Goal: Task Accomplishment & Management: Manage account settings

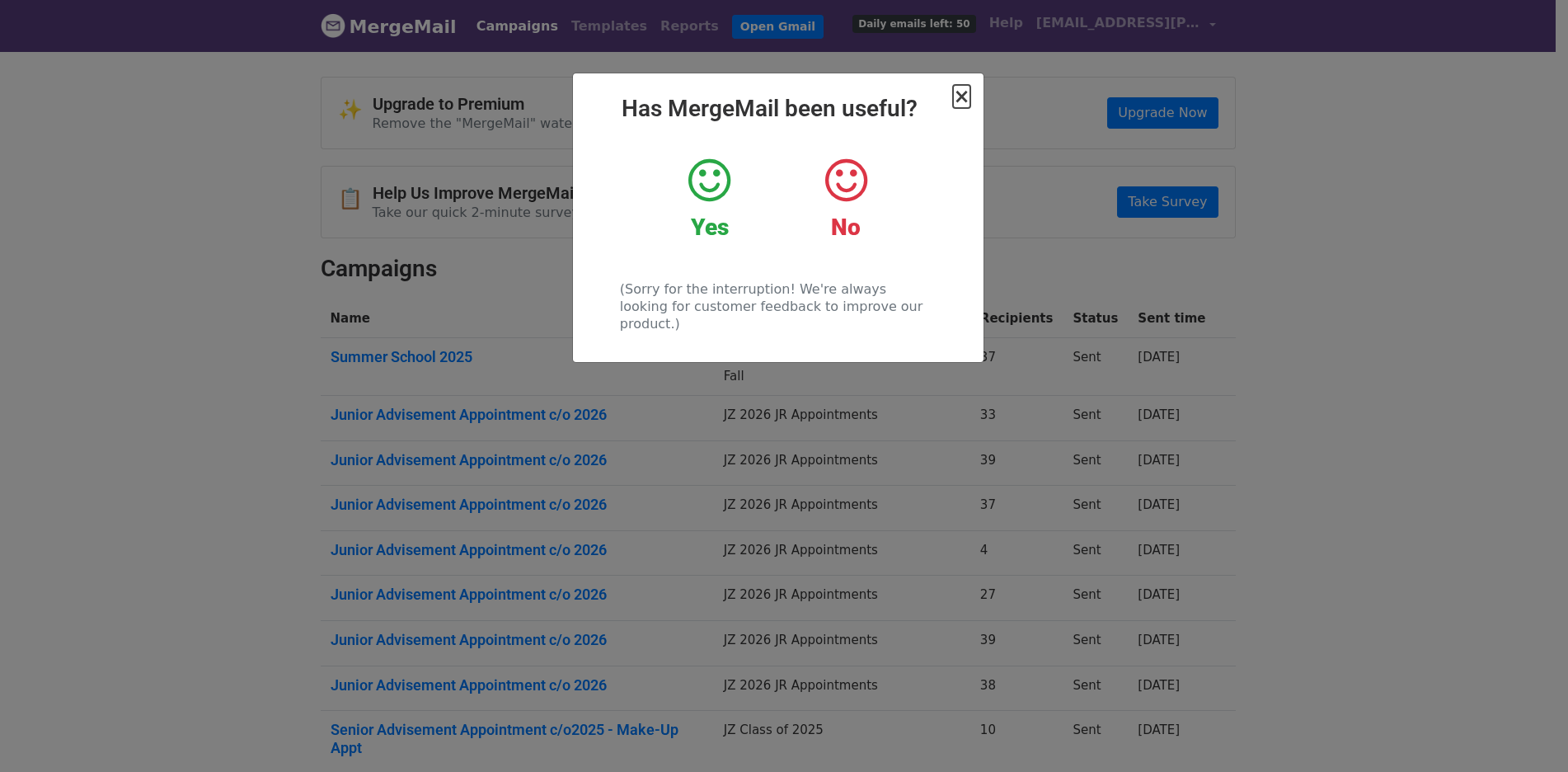
click at [961, 94] on span "×" at bounding box center [961, 97] width 16 height 23
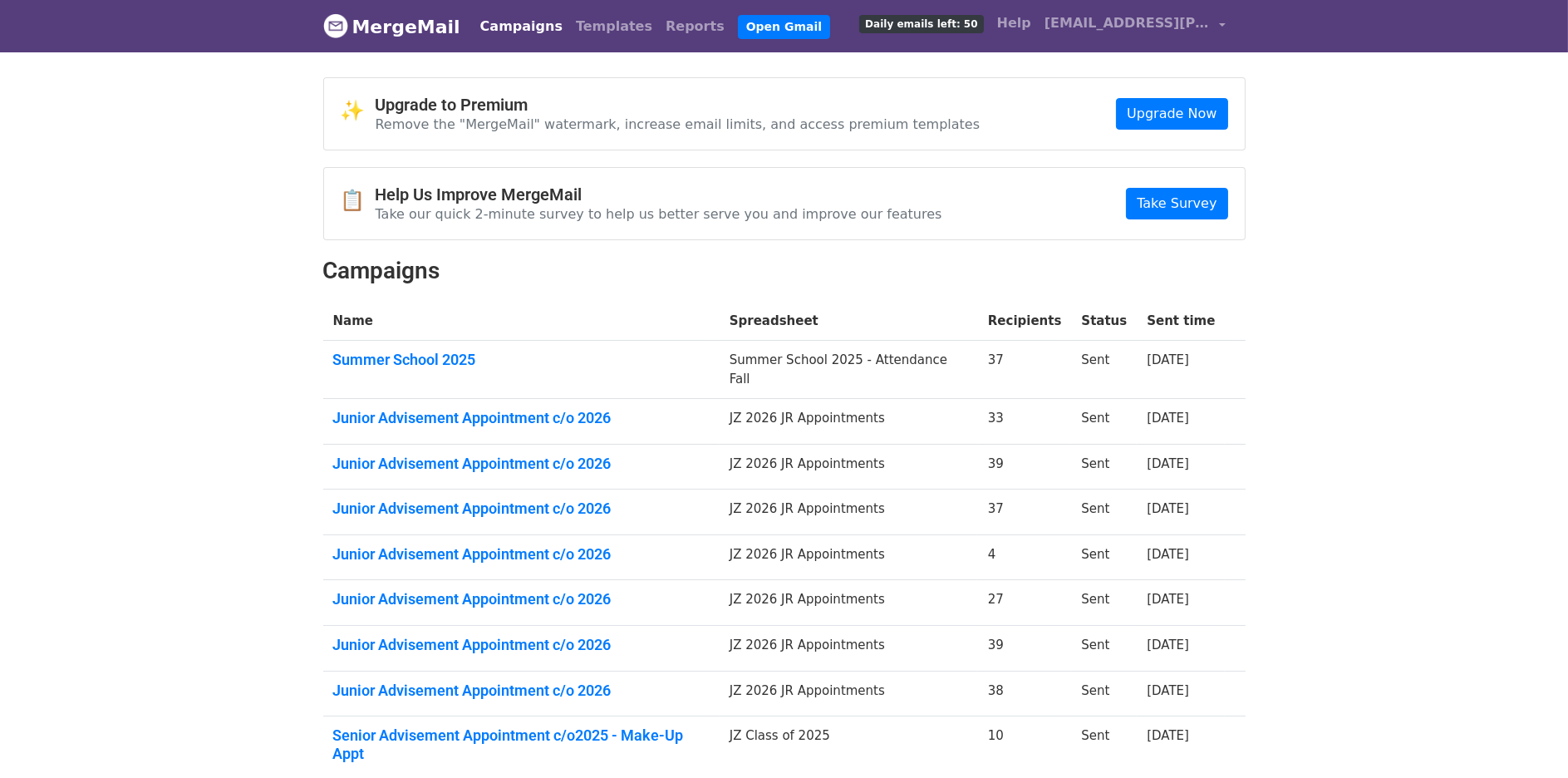
scroll to position [194, 0]
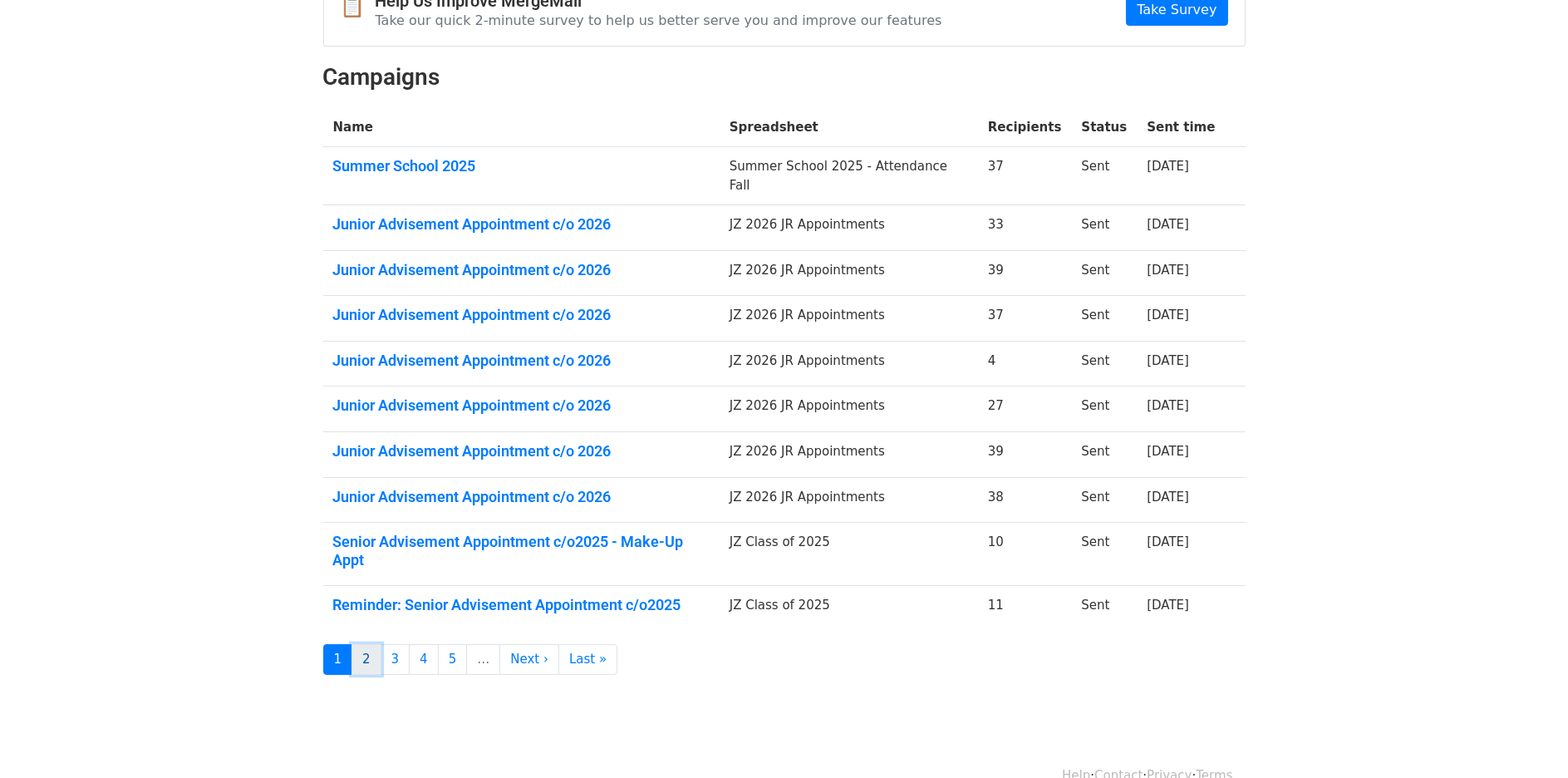
click at [363, 644] on link "2" at bounding box center [366, 659] width 30 height 31
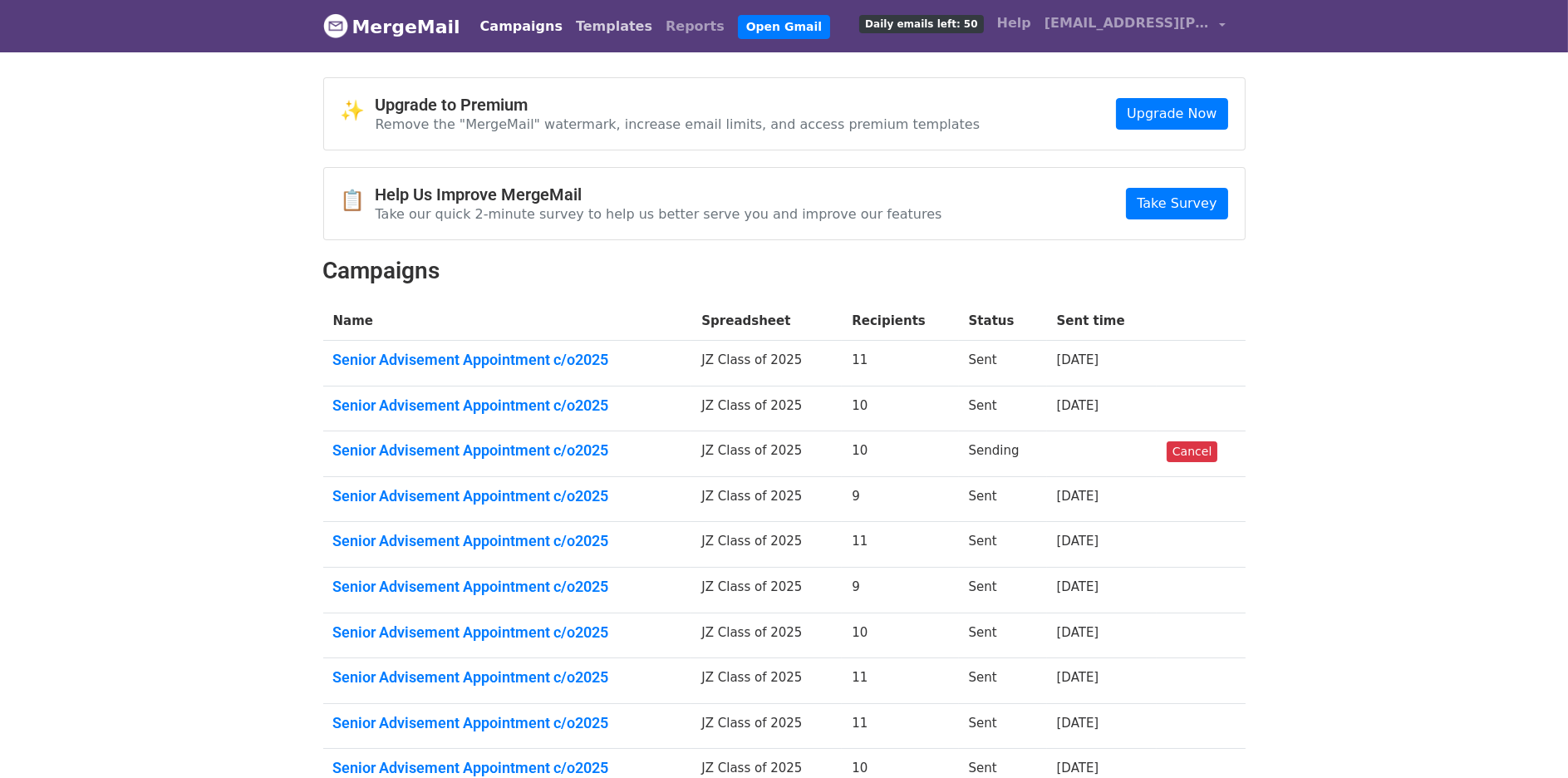
click at [591, 26] on link "Templates" at bounding box center [614, 26] width 90 height 33
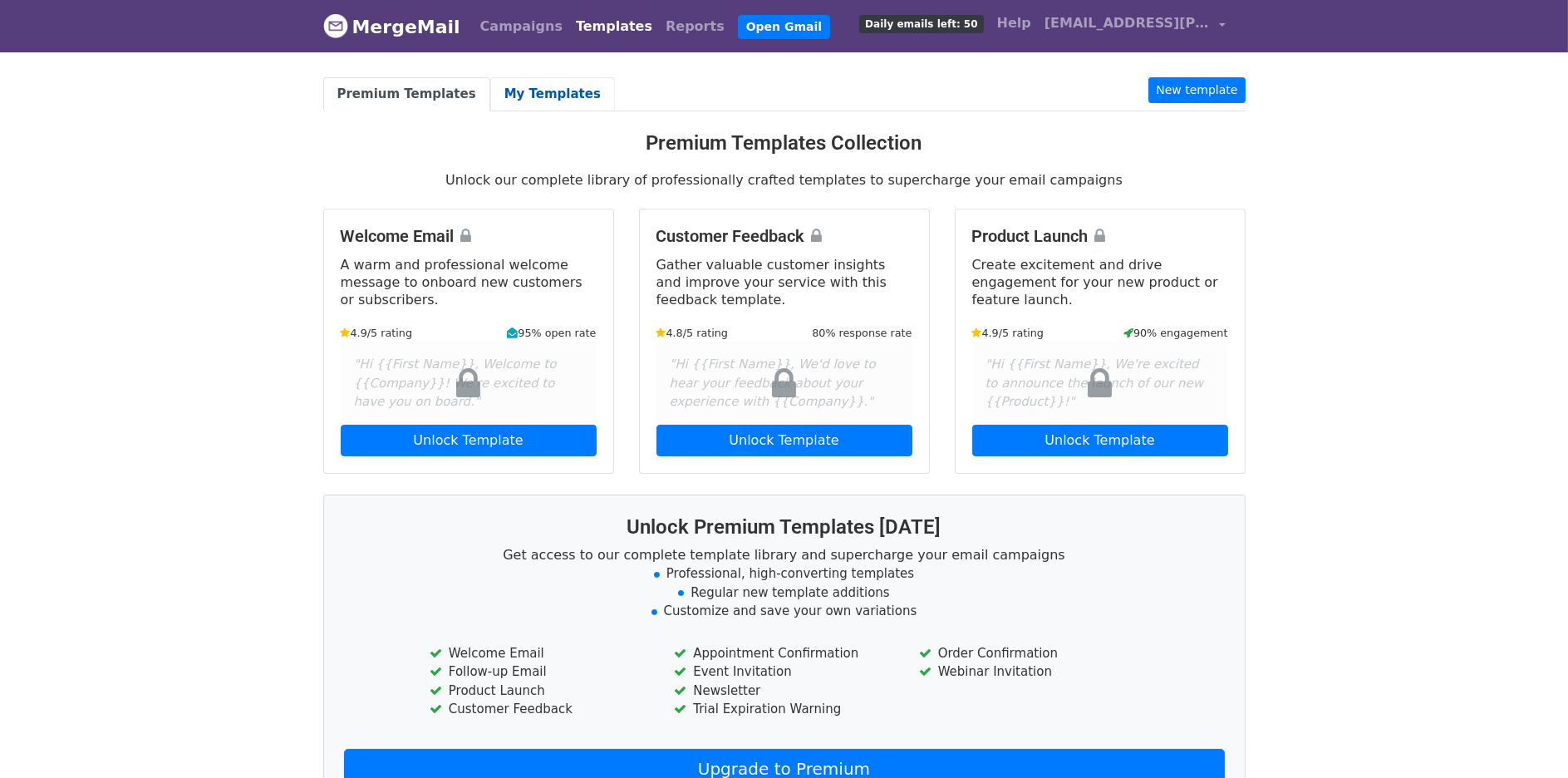
click at [546, 80] on link "My Templates" at bounding box center [552, 94] width 124 height 34
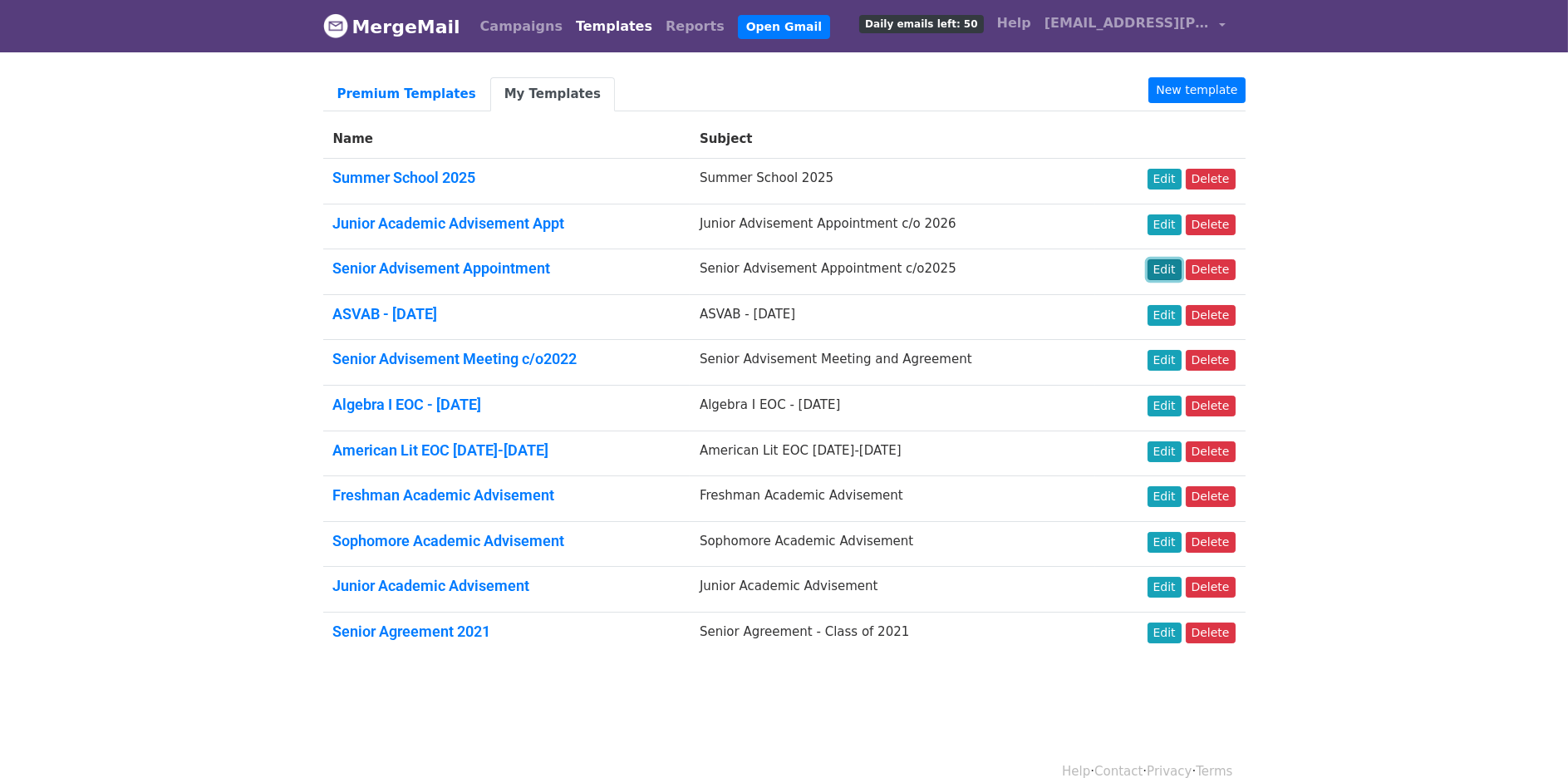
click at [1171, 275] on link "Edit" at bounding box center [1164, 270] width 34 height 21
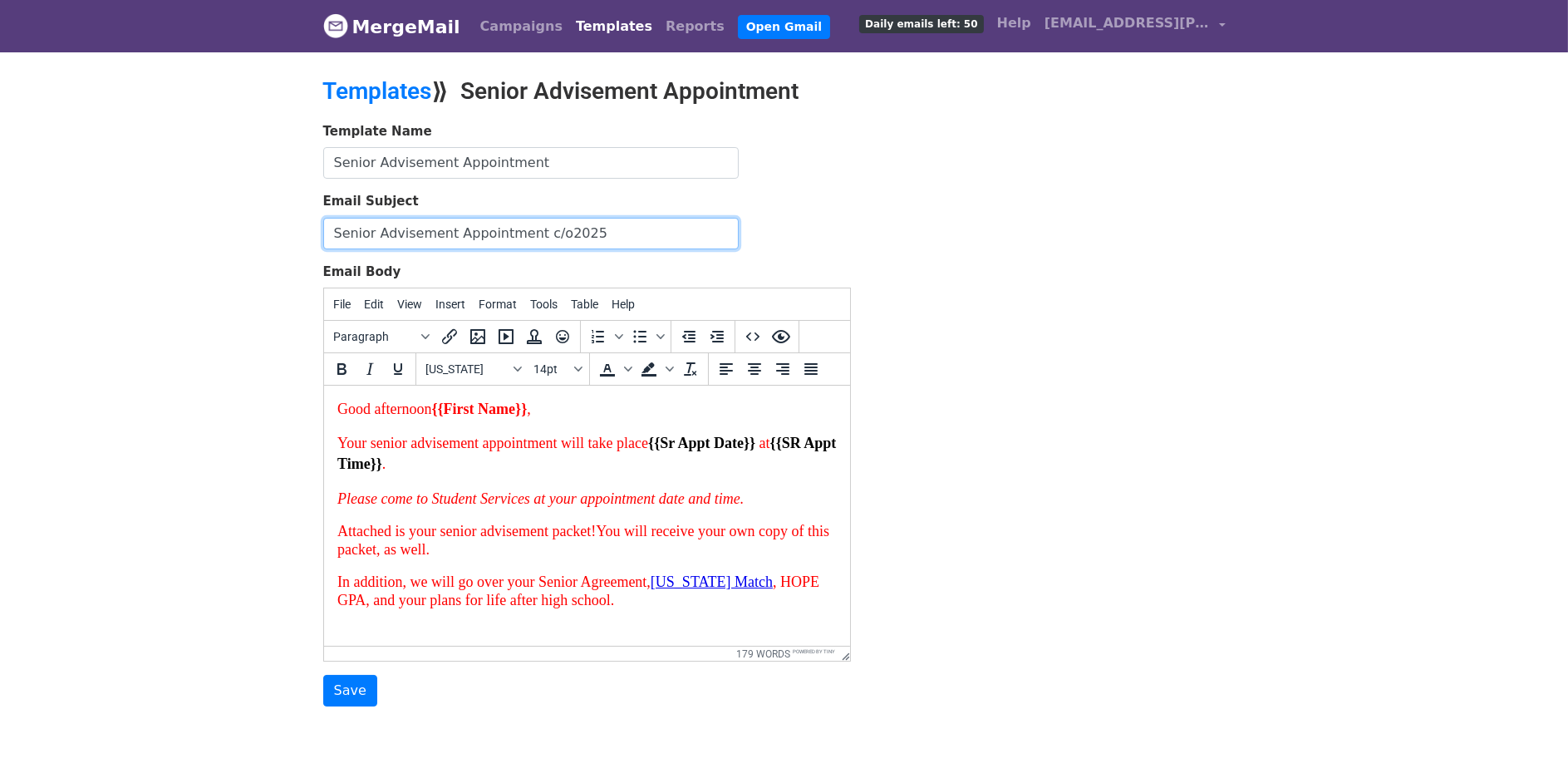
click at [600, 233] on input "Senior Advisement Appointment c/o2025" at bounding box center [530, 233] width 415 height 32
type input "Senior Advisement Appointment c/o2026"
click at [600, 510] on body "Good afternoon {{First Name}} , Your senior advisement appointment will take pl…" at bounding box center [586, 676] width 499 height 554
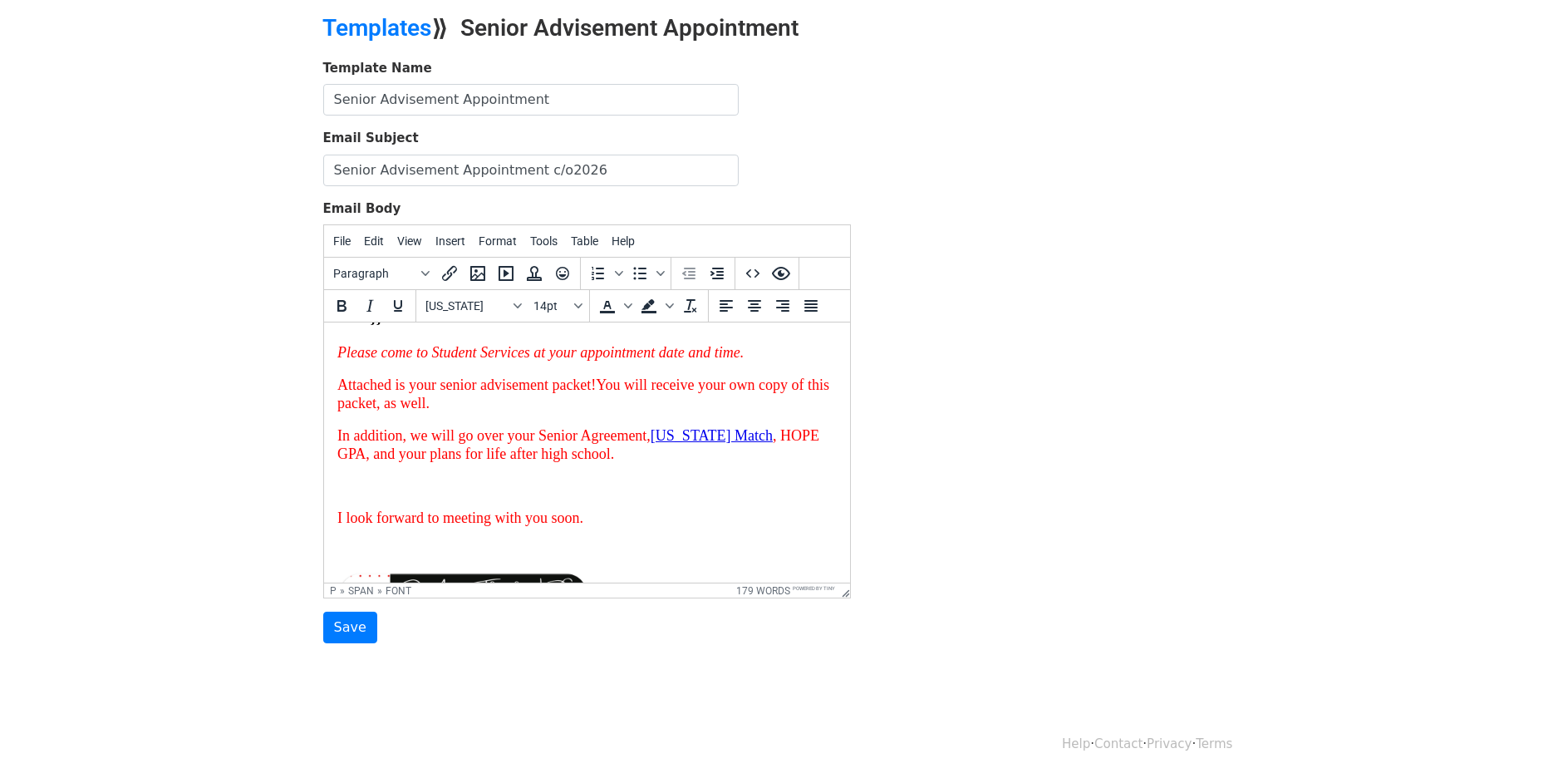
scroll to position [166, 0]
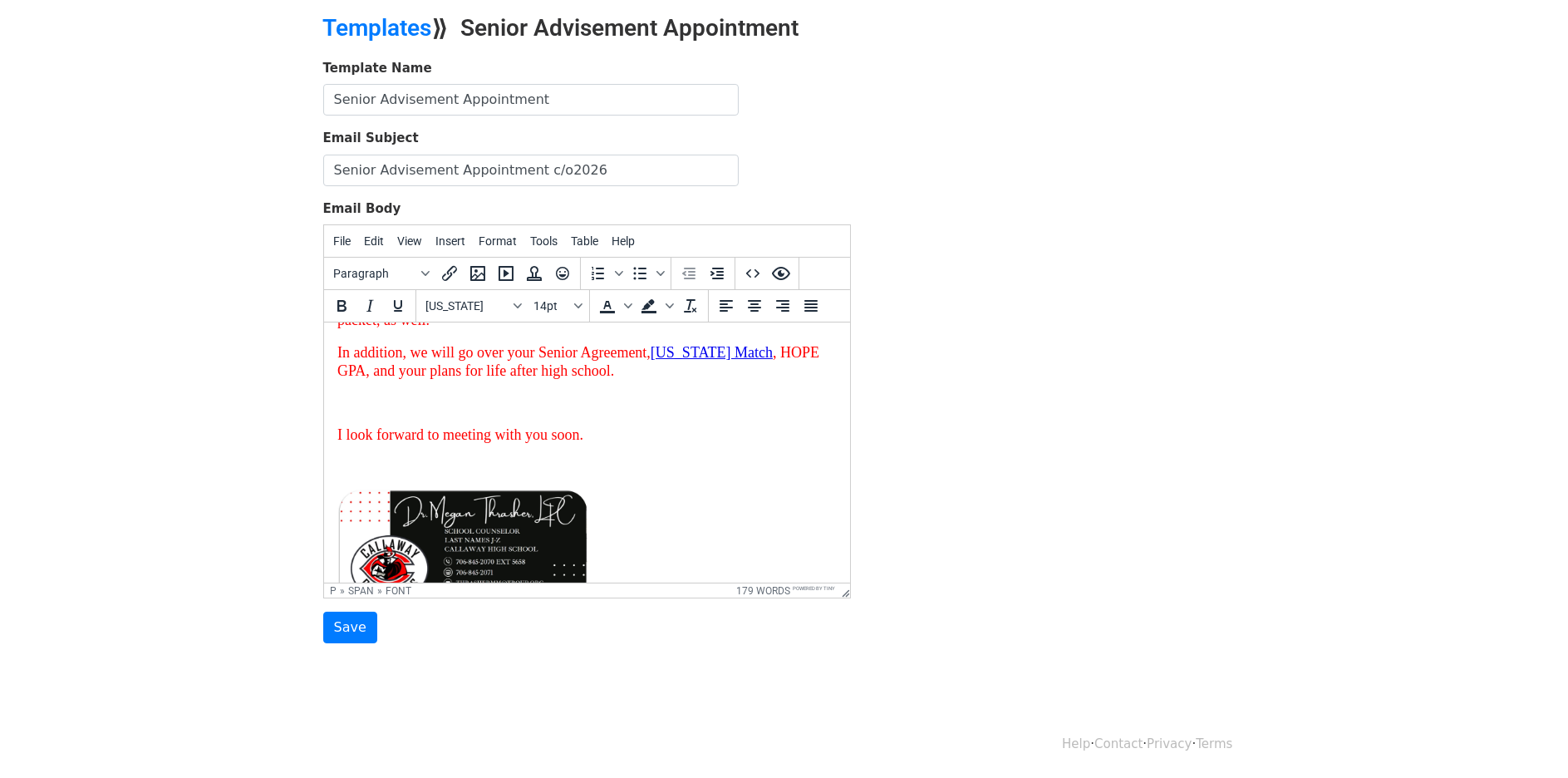
click at [824, 537] on html "Good afternoon {{First Name}} , Your senior advisement appointment will take pl…" at bounding box center [586, 446] width 526 height 581
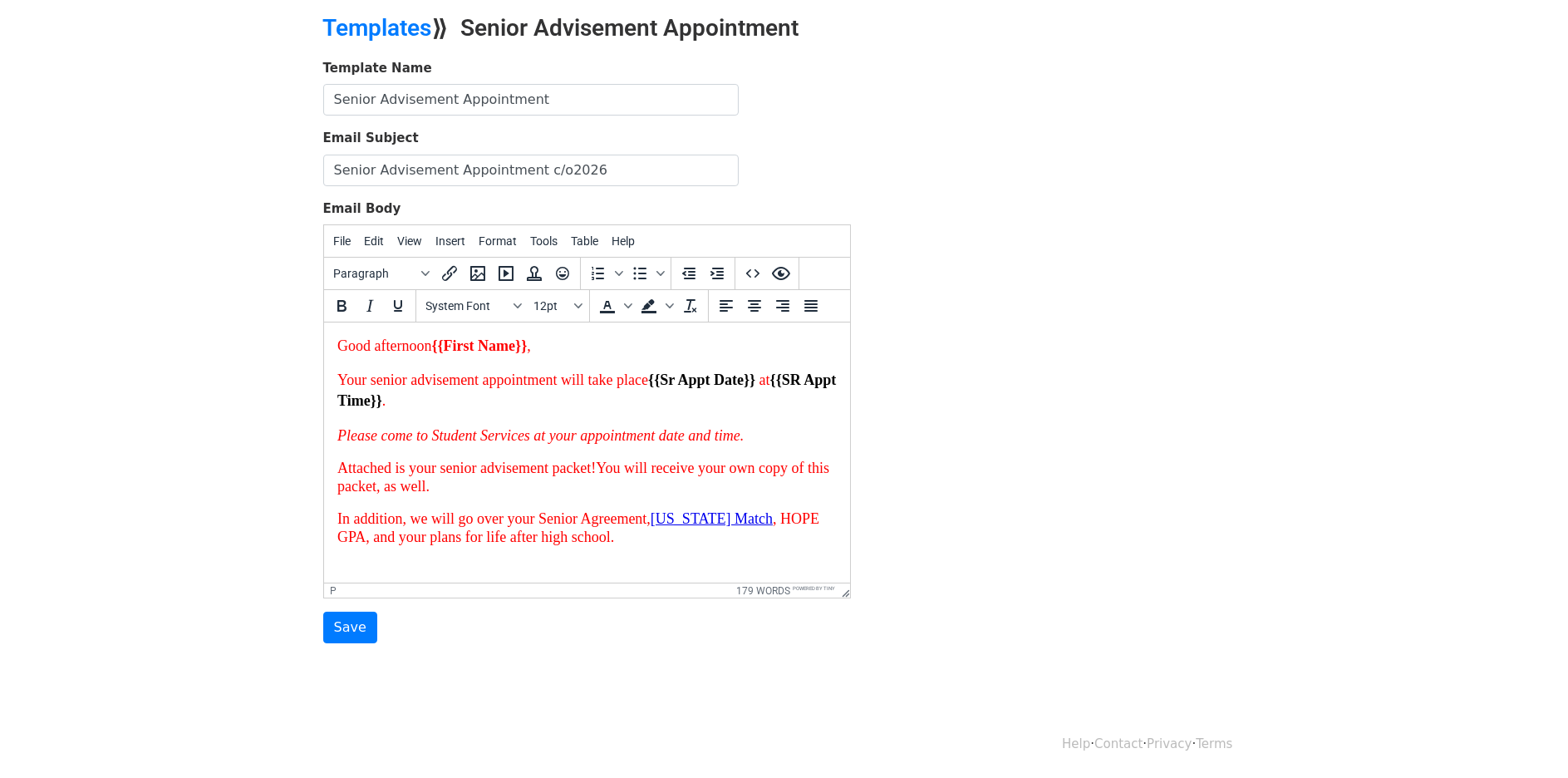
click at [619, 516] on font "In addition, we will go over your Senior Agreement, Georgia Match , HOPE GPA, a…" at bounding box center [577, 527] width 482 height 35
click at [612, 435] on em "Please come to Student Services at your appointment date and time." at bounding box center [540, 435] width 407 height 16
click at [691, 435] on em "Please come to Student Services at your appointment date and time." at bounding box center [540, 435] width 407 height 16
click at [697, 443] on em "Please come to Student Services at your appointment date and time." at bounding box center [540, 435] width 407 height 16
drag, startPoint x: 419, startPoint y: 441, endPoint x: 701, endPoint y: 430, distance: 282.2
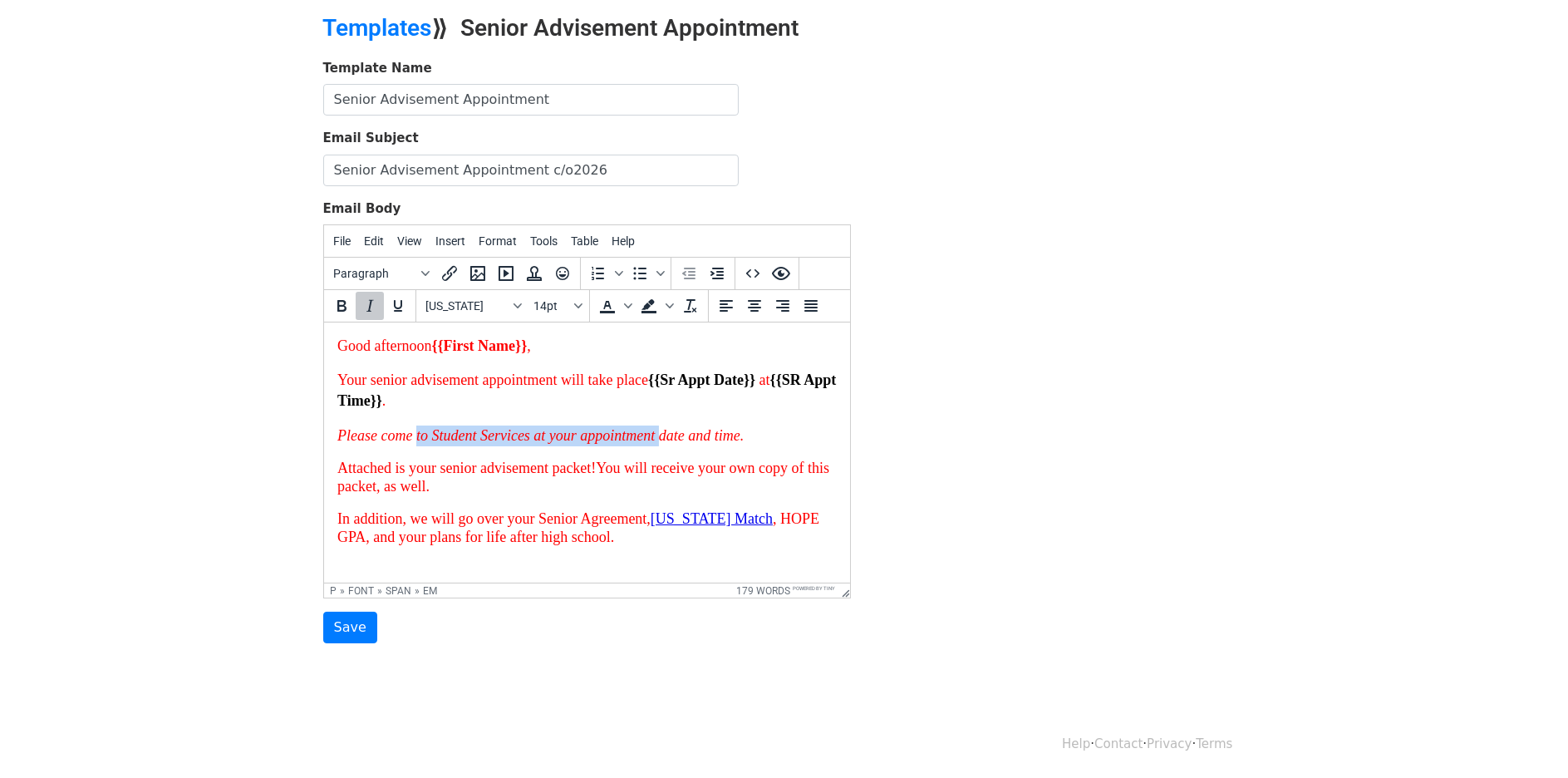
click at [701, 430] on em "Please come to Student Services at your appointment date and time." at bounding box center [540, 435] width 407 height 16
click at [728, 468] on span "You will receive your own copy of this packet, as well." at bounding box center [582, 477] width 492 height 35
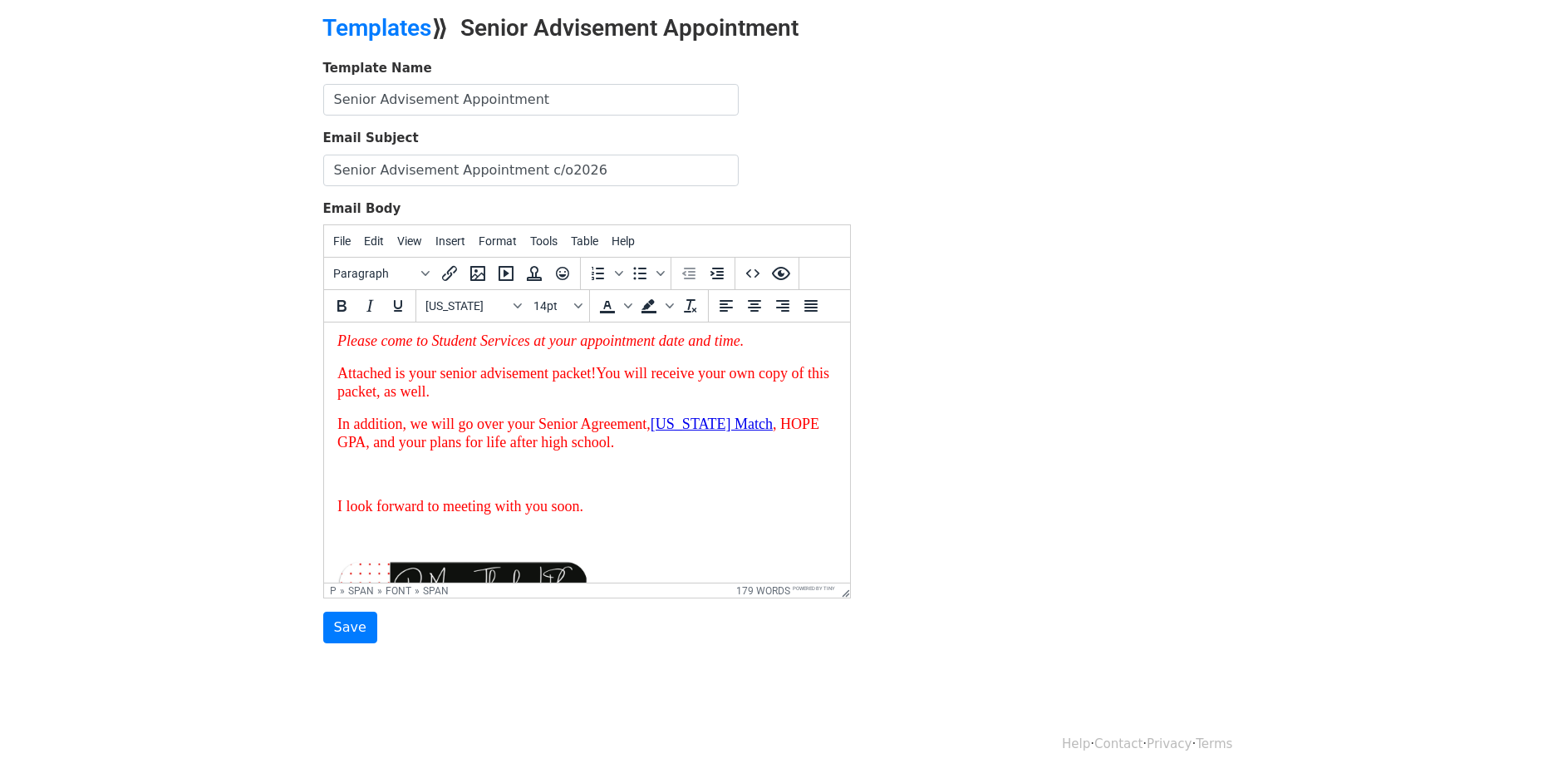
scroll to position [344, 0]
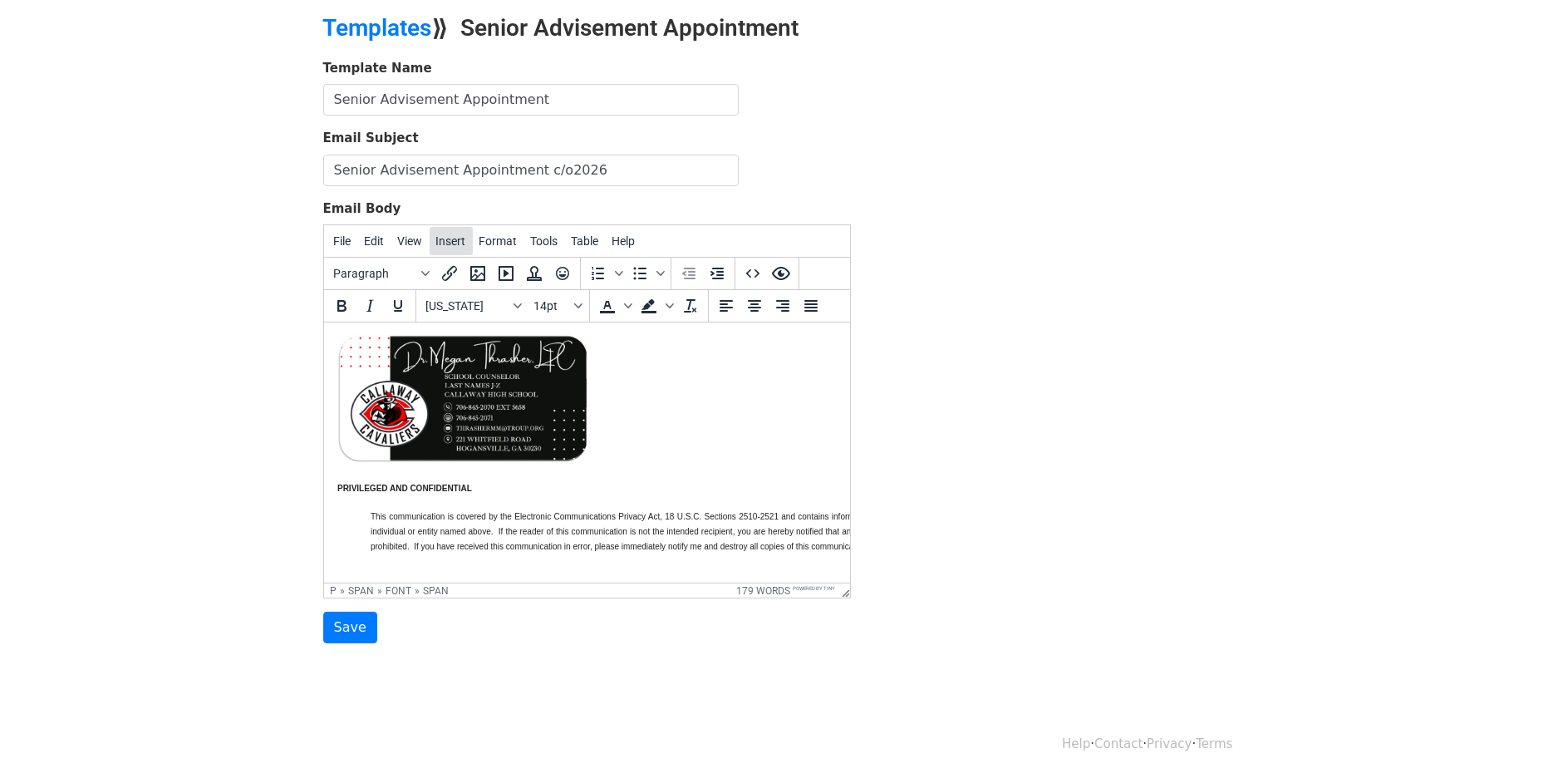
click at [449, 251] on button "Insert" at bounding box center [451, 240] width 43 height 28
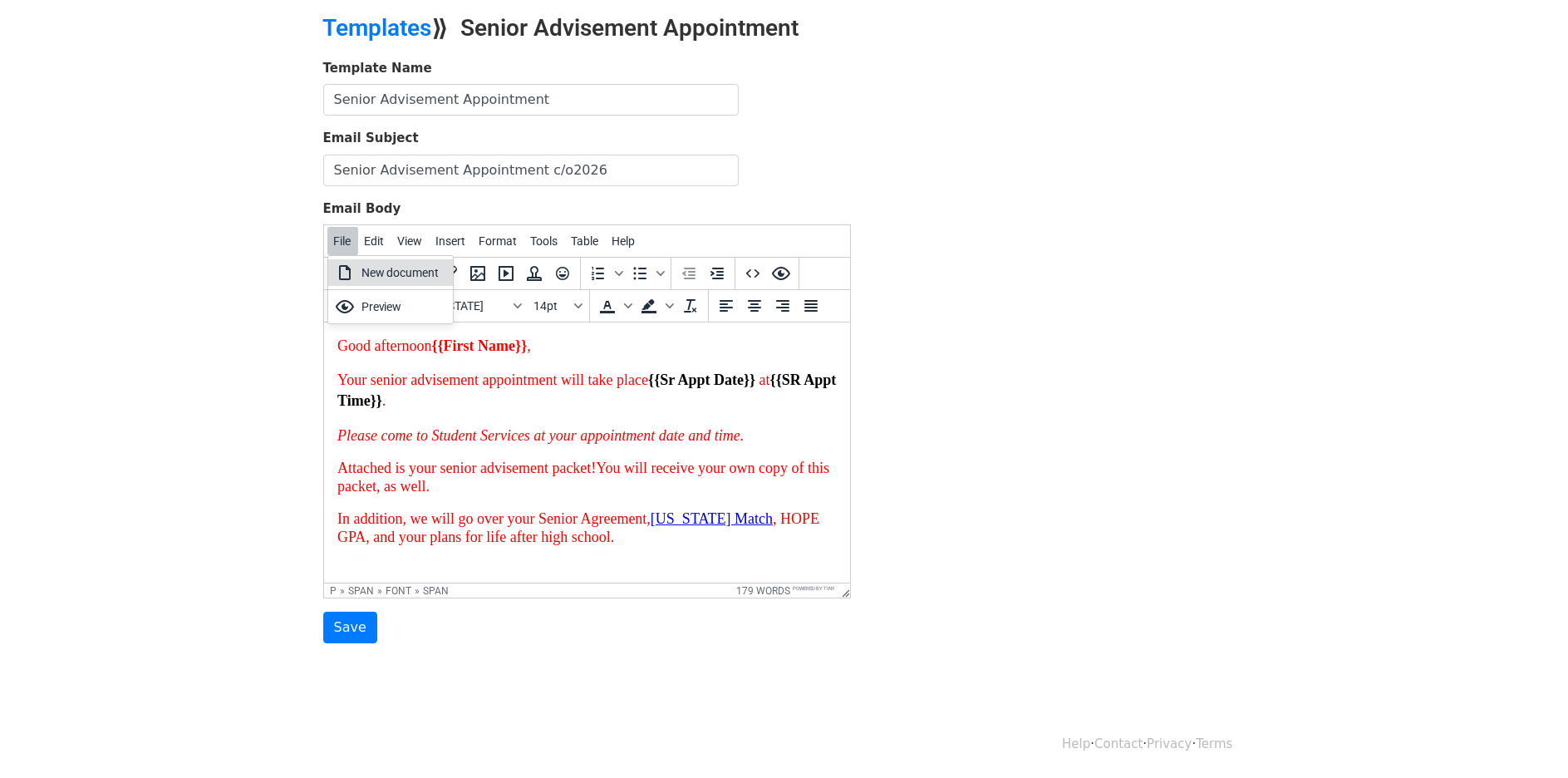
scroll to position [0, 0]
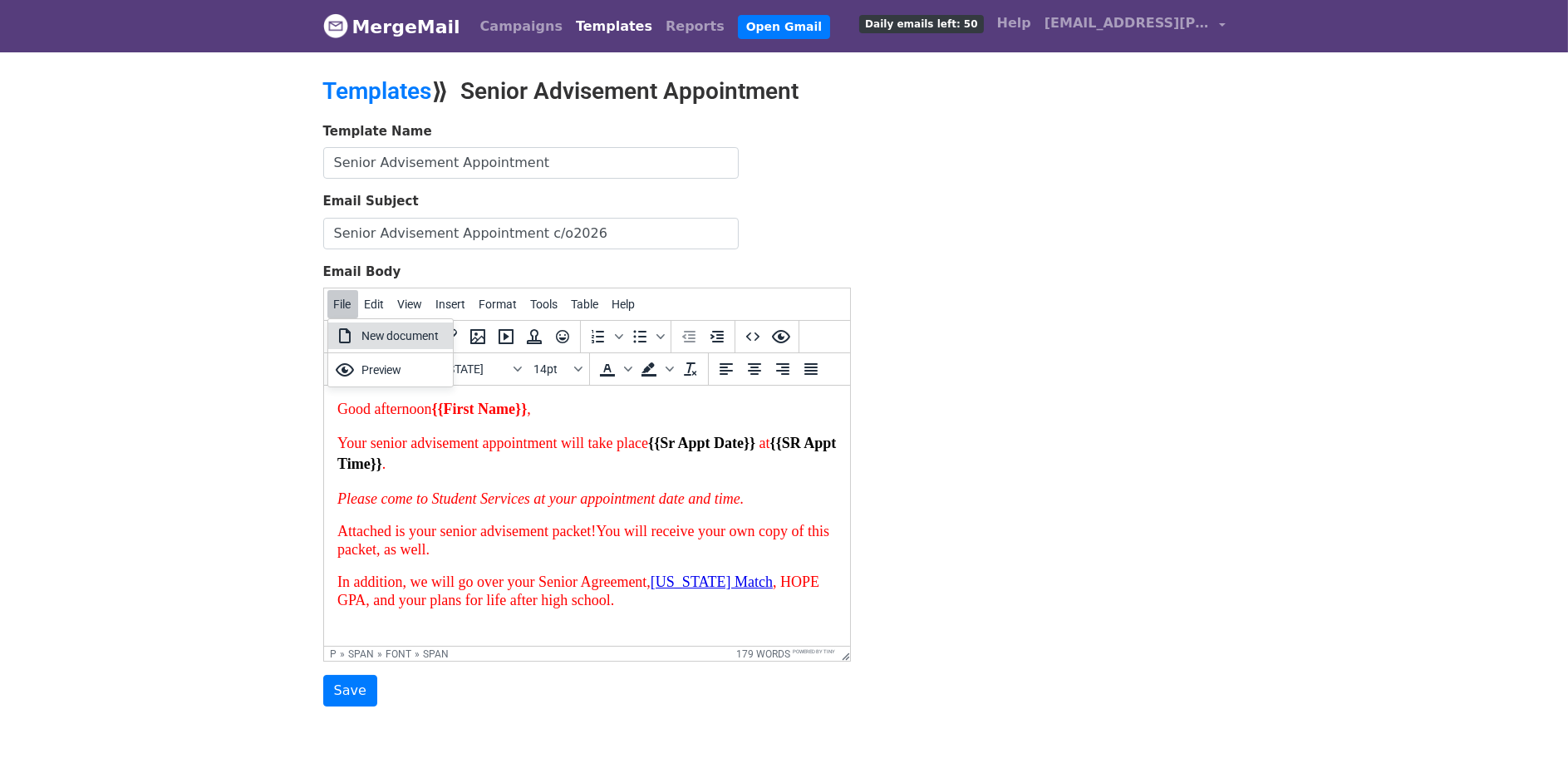
click at [990, 294] on div "Template Name Senior Advisement Appointment Email Subject Senior Advisement App…" at bounding box center [784, 415] width 947 height 585
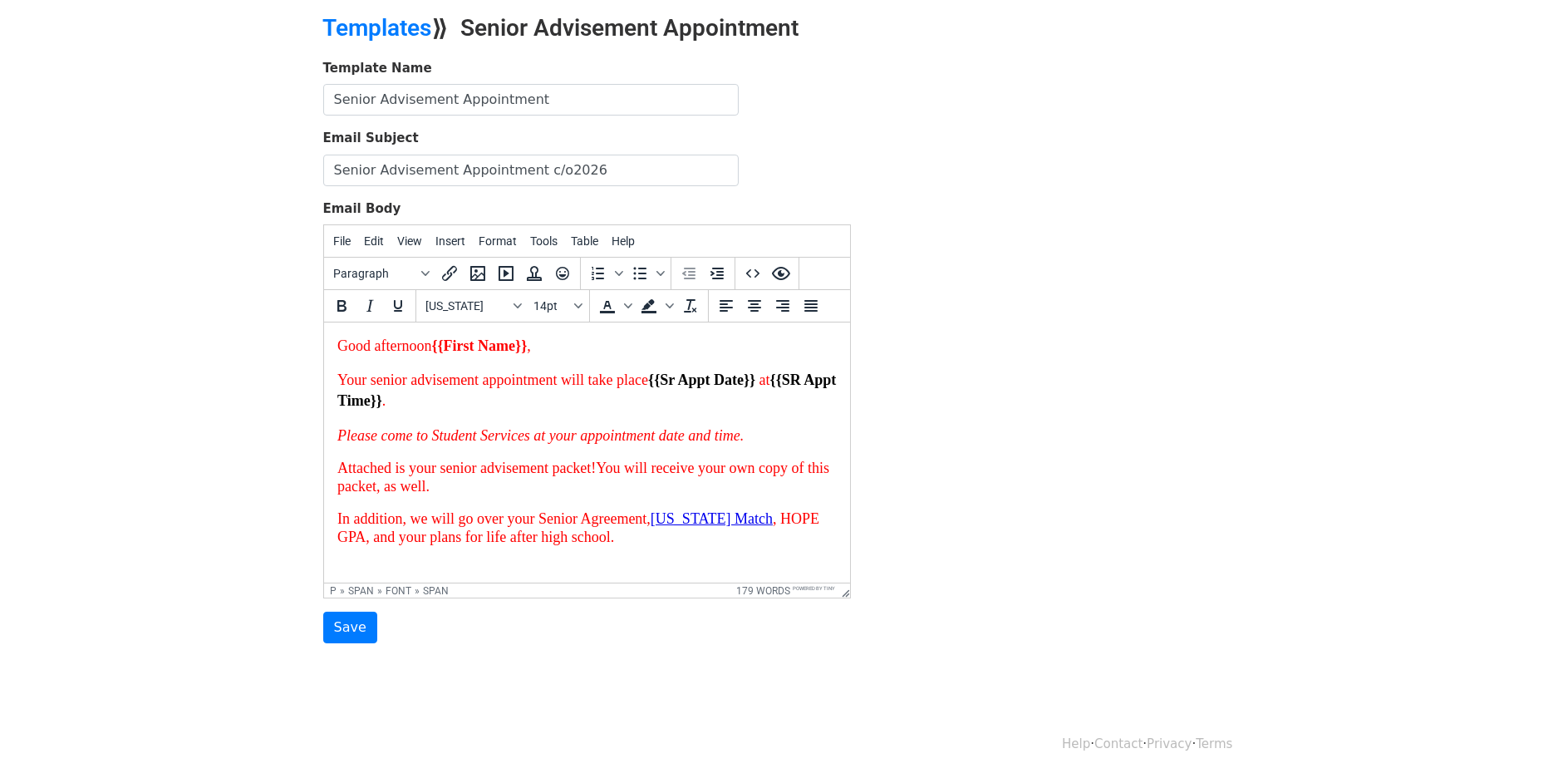
scroll to position [83, 0]
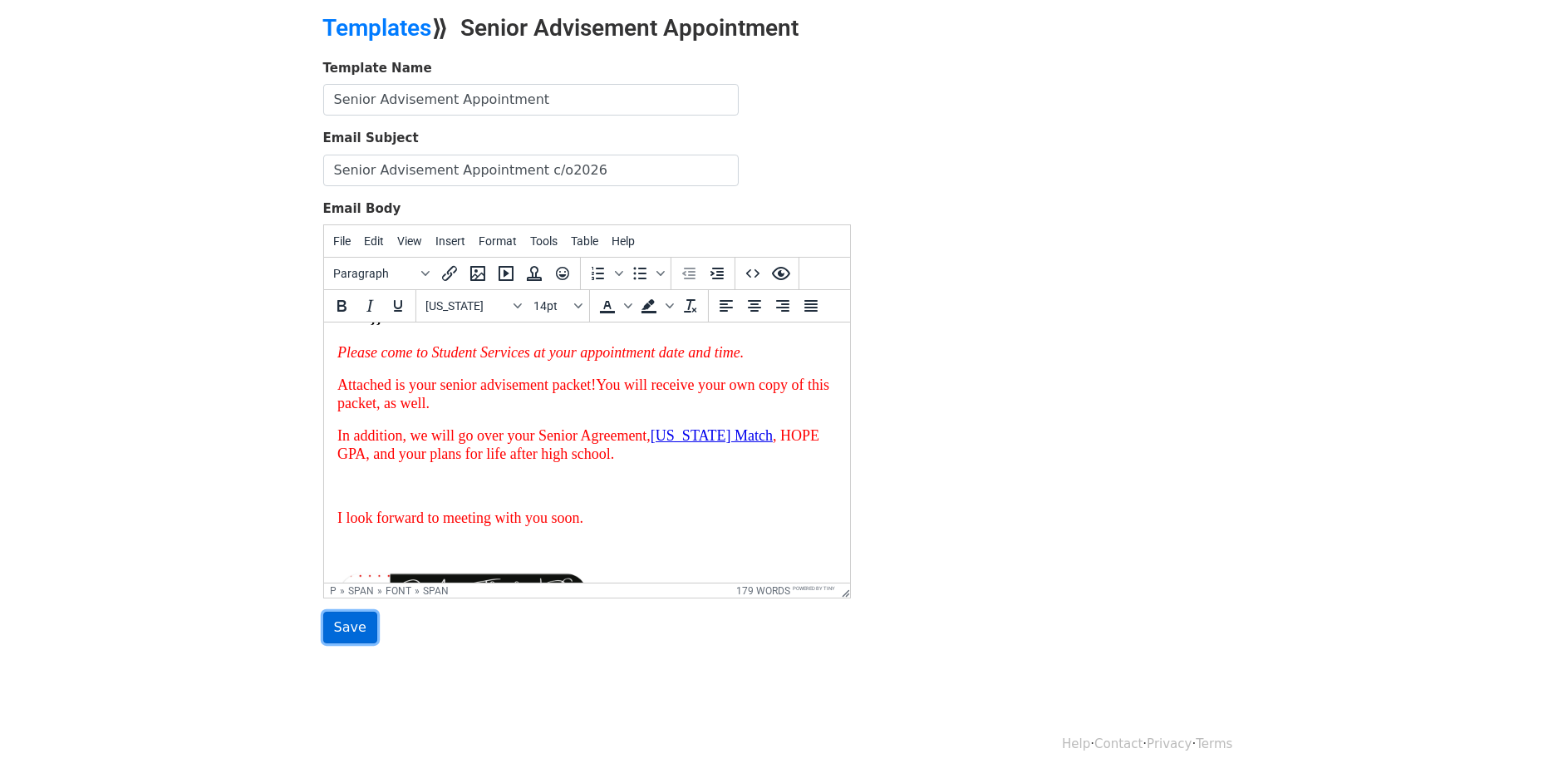
click at [343, 629] on input "Save" at bounding box center [350, 628] width 54 height 32
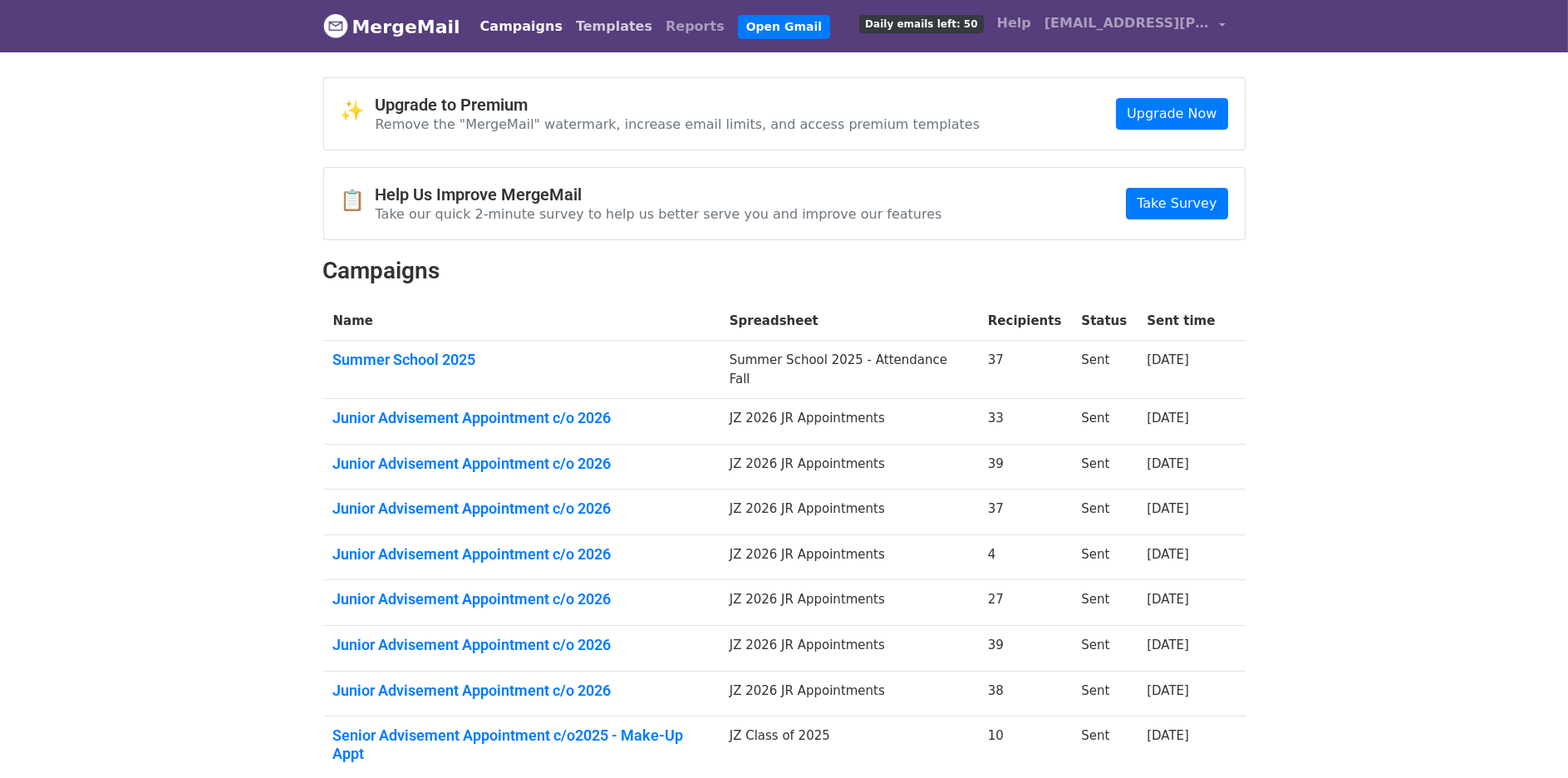
click at [570, 29] on link "Templates" at bounding box center [614, 26] width 90 height 33
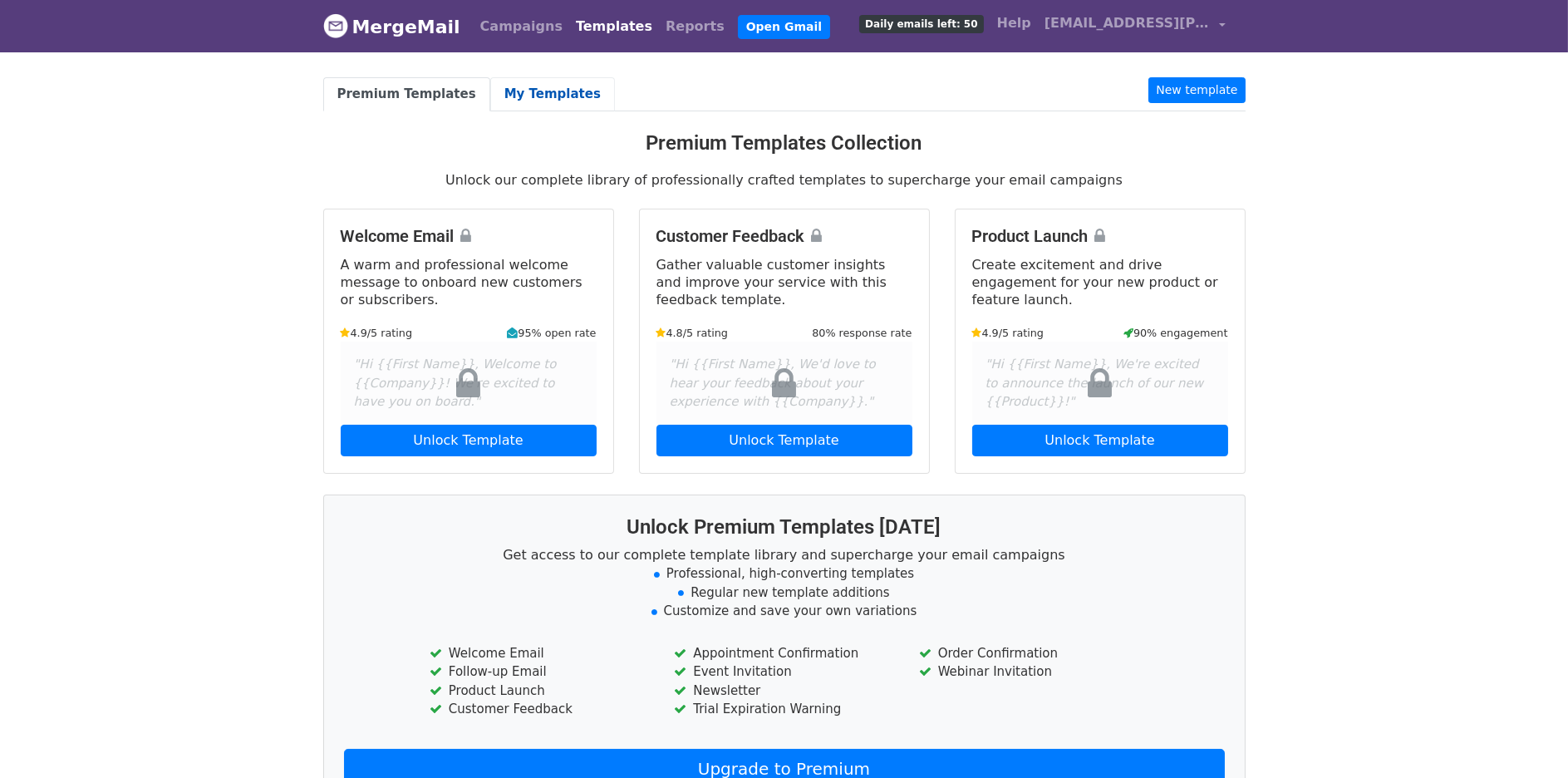
click at [516, 81] on link "My Templates" at bounding box center [552, 94] width 124 height 34
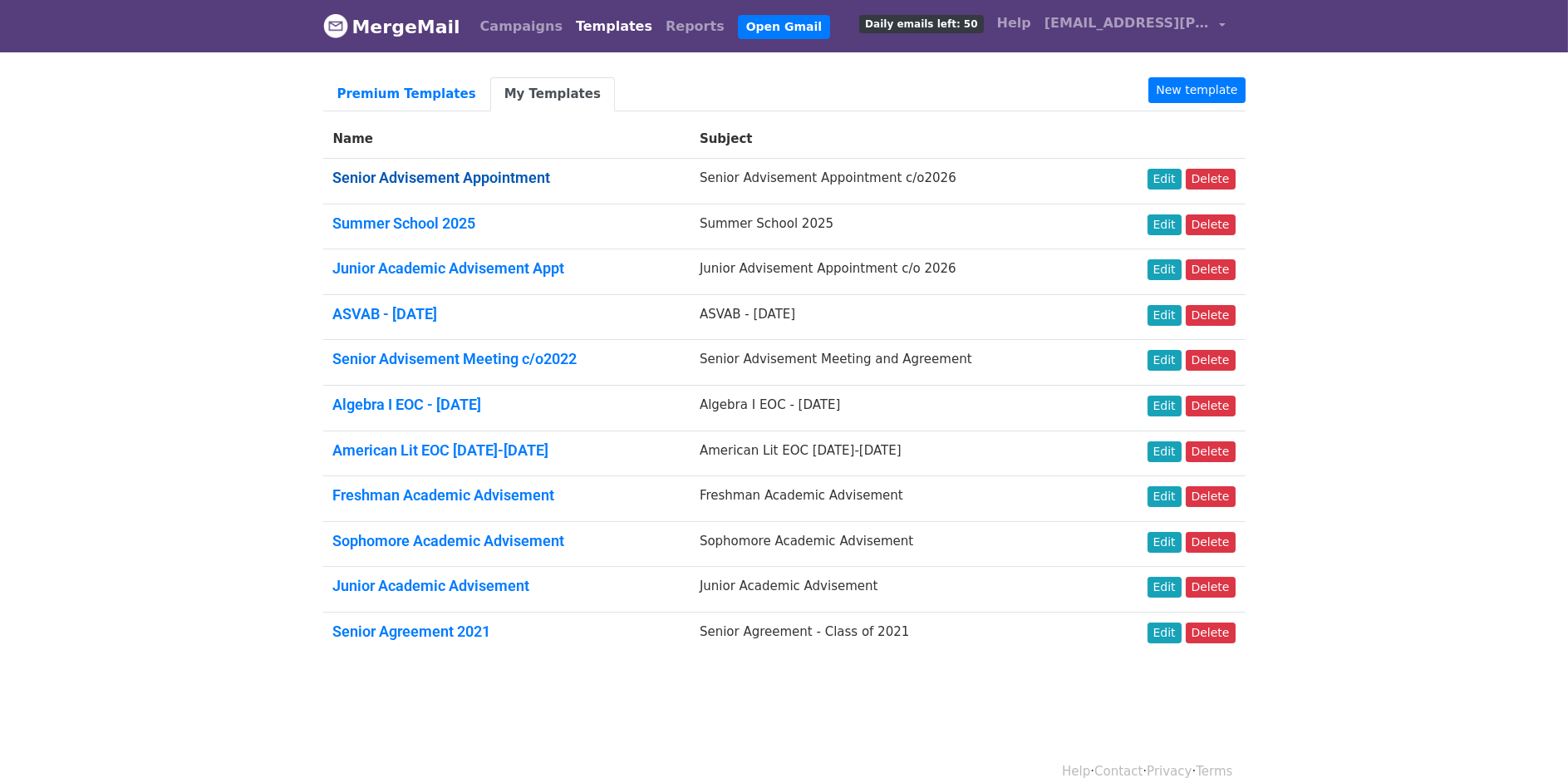
click at [421, 181] on link "Senior Advisement Appointment" at bounding box center [442, 177] width 218 height 17
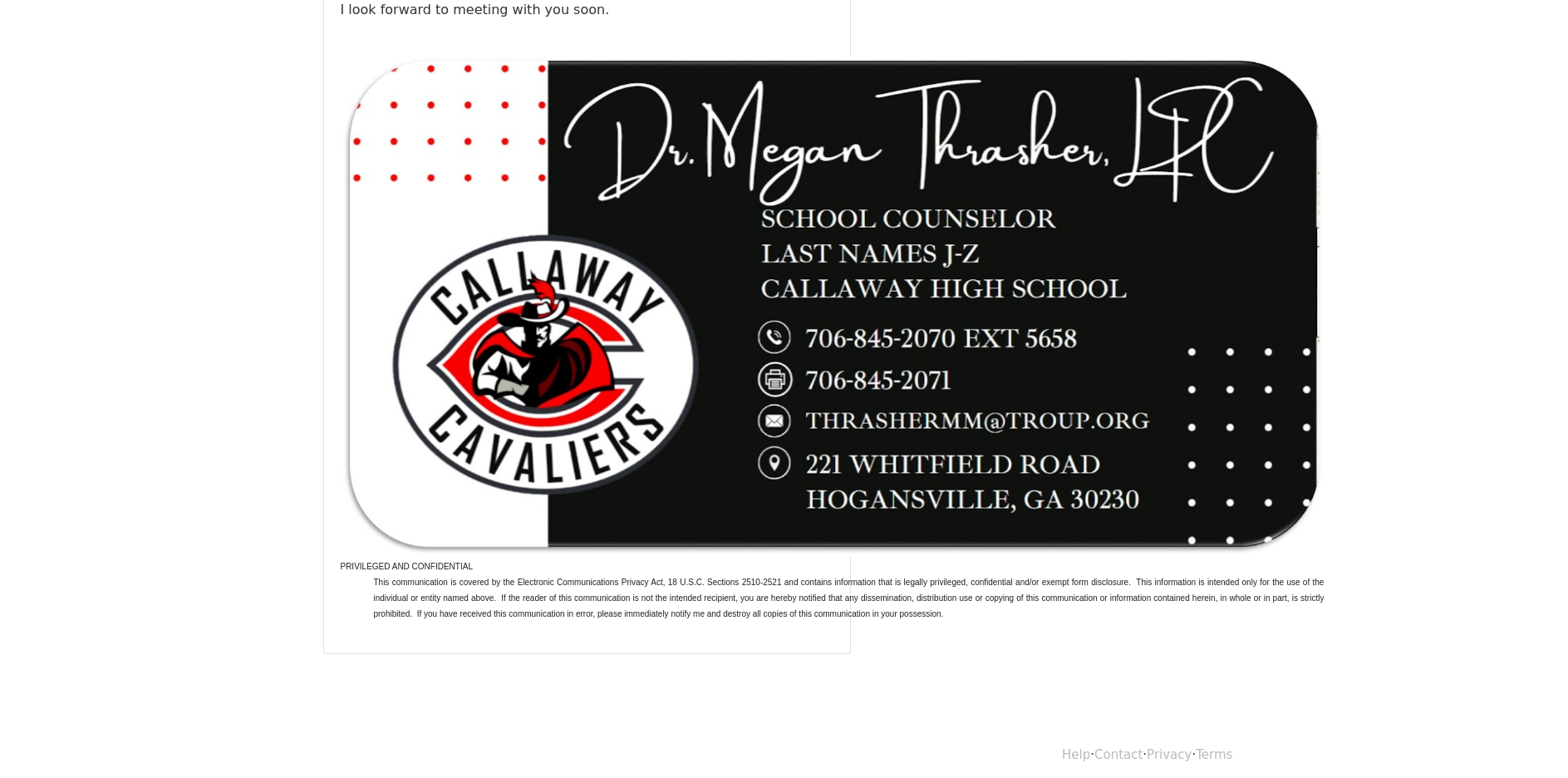
scroll to position [166, 0]
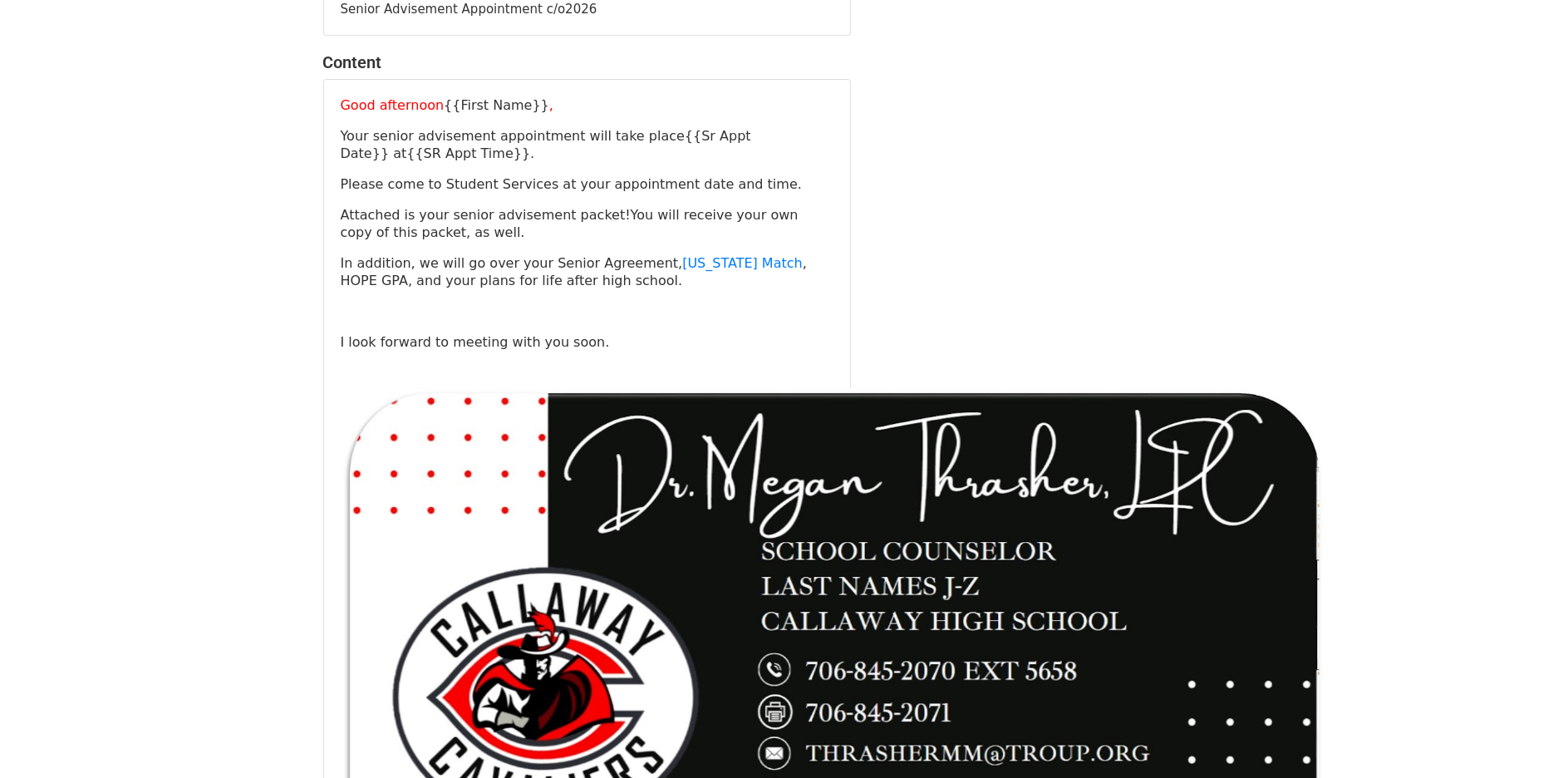
click at [997, 498] on img at bounding box center [833, 639] width 984 height 501
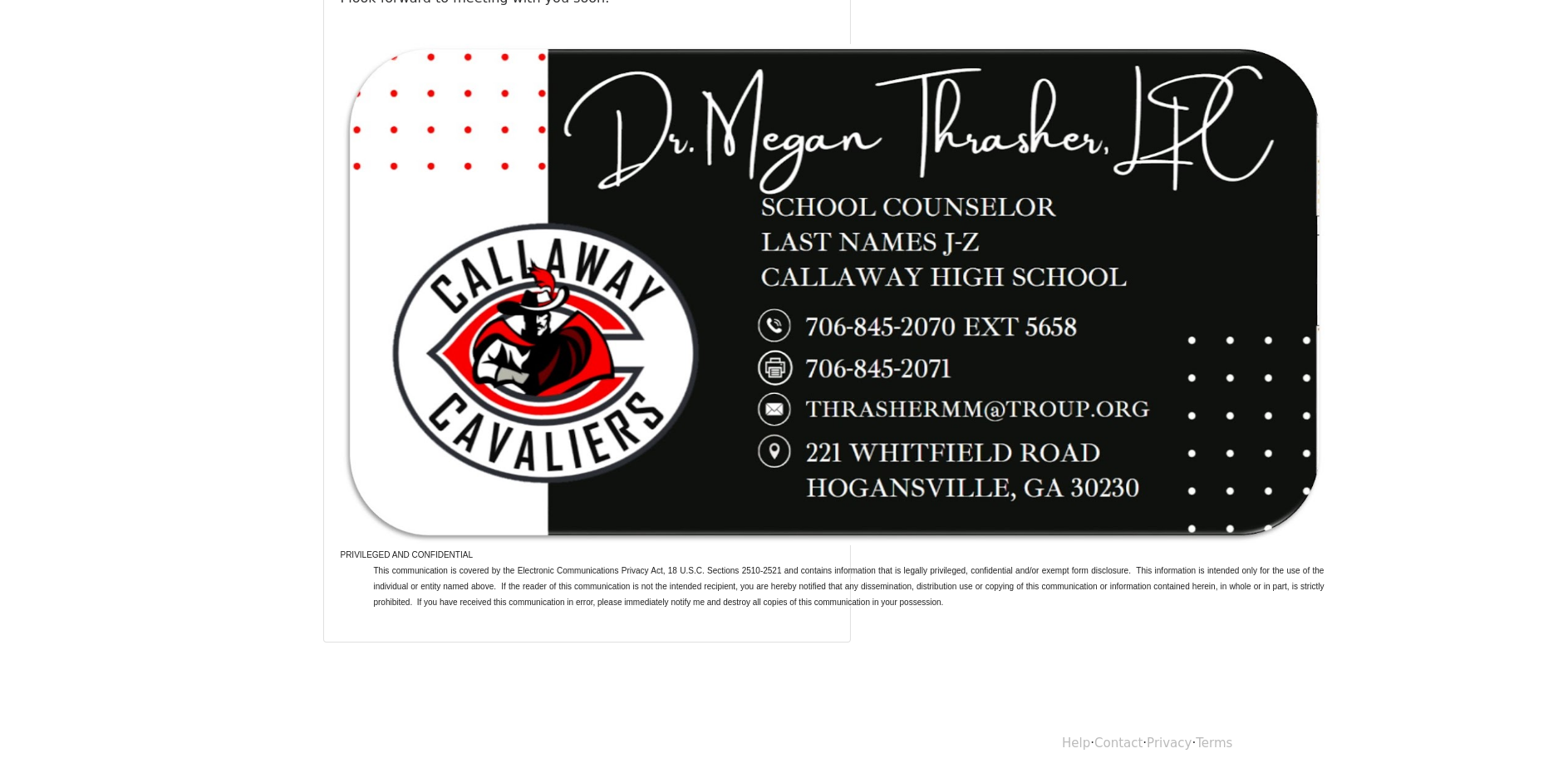
scroll to position [0, 0]
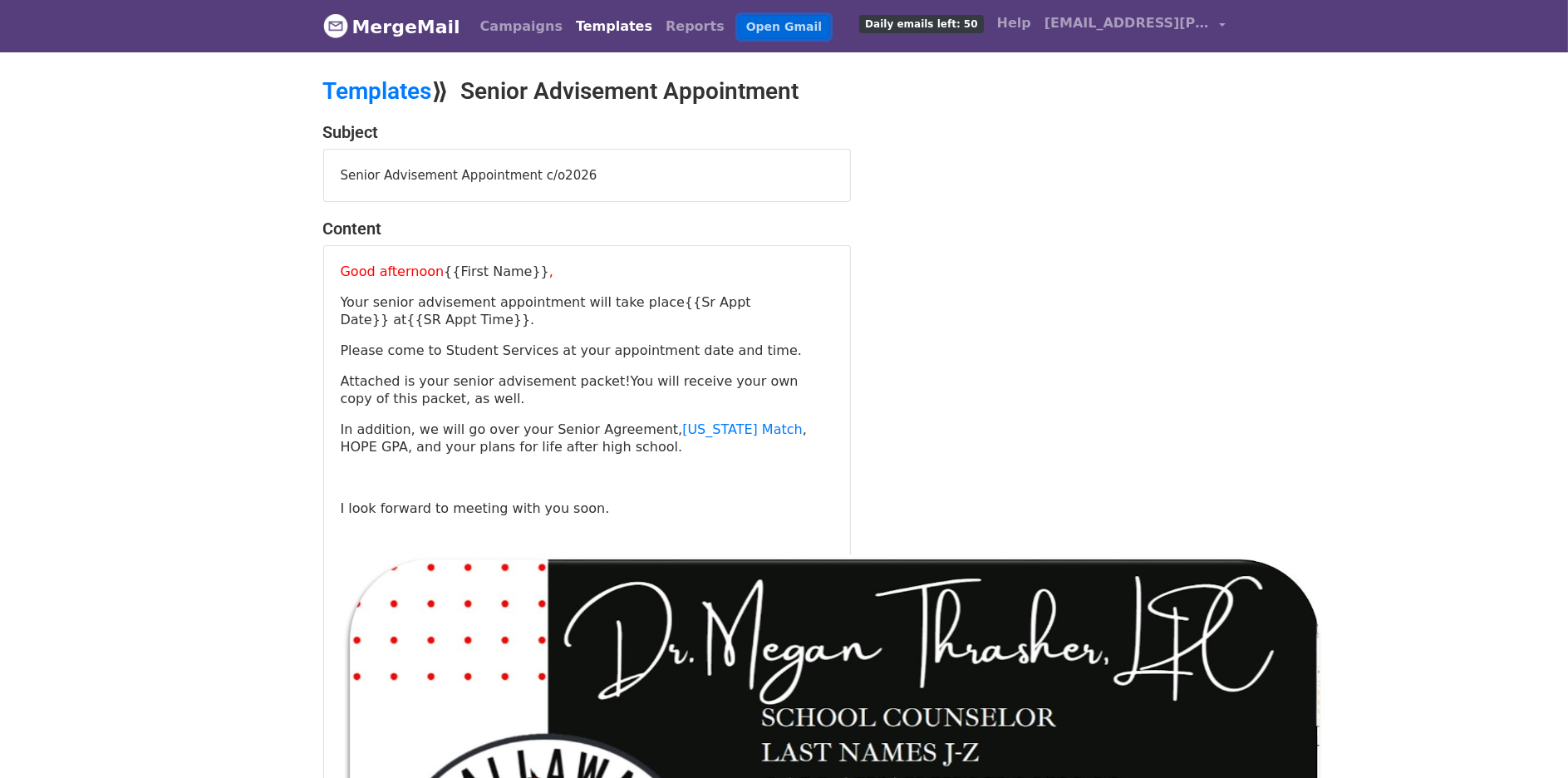
click at [738, 25] on link "Open Gmail" at bounding box center [784, 27] width 93 height 24
